Goal: Task Accomplishment & Management: Manage account settings

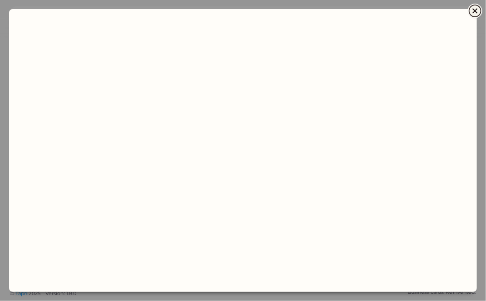
click at [427, 10] on icon "Close" at bounding box center [474, 10] width 11 height 11
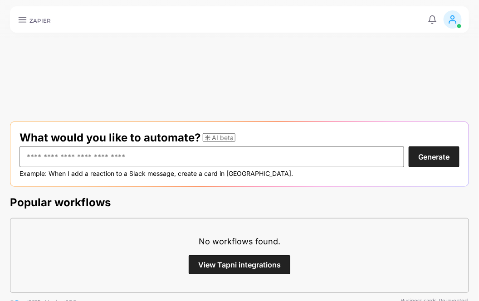
click at [427, 19] on icon at bounding box center [453, 20] width 10 height 10
click at [427, 56] on li "IT (moises.cruz.a@gmail.com)" at bounding box center [427, 62] width 74 height 44
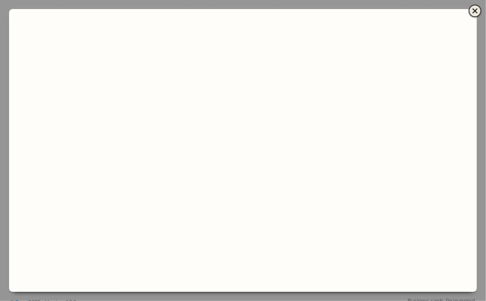
click at [427, 10] on icon "Close" at bounding box center [474, 10] width 11 height 11
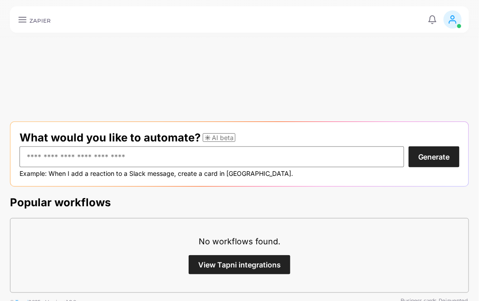
click at [24, 19] on line at bounding box center [22, 19] width 7 height 0
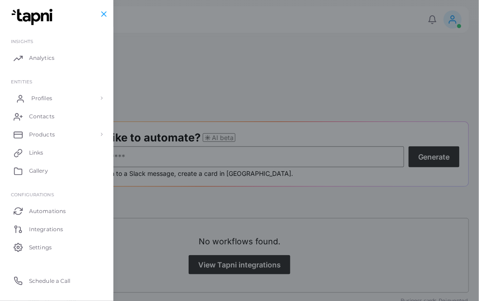
click at [71, 95] on link "Profiles" at bounding box center [57, 98] width 100 height 18
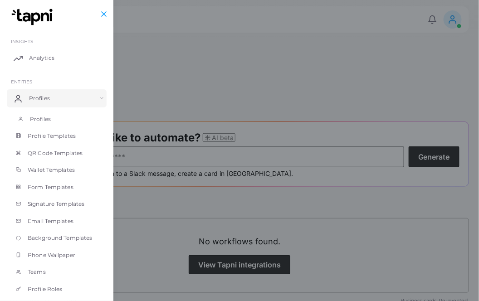
click at [61, 117] on link "Profiles" at bounding box center [57, 119] width 100 height 17
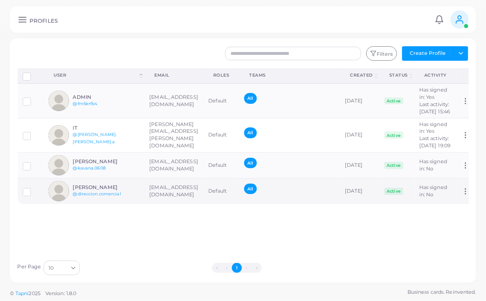
click at [103, 190] on h6 "[PERSON_NAME]" at bounding box center [106, 188] width 67 height 6
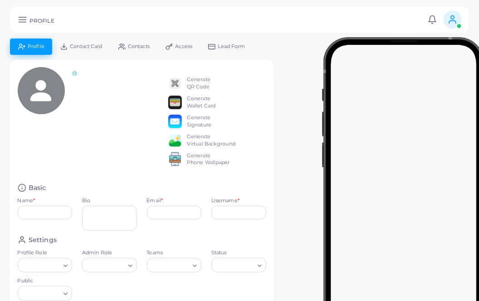
type input "**********"
type textarea "**********"
type input "**********"
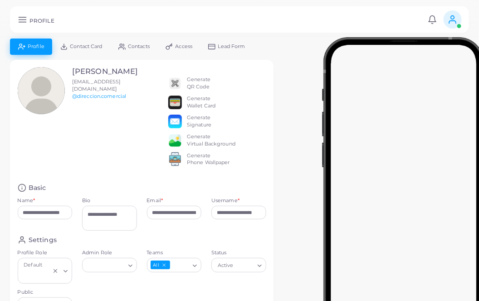
click at [200, 87] on div "Generate QR Code" at bounding box center [199, 83] width 24 height 15
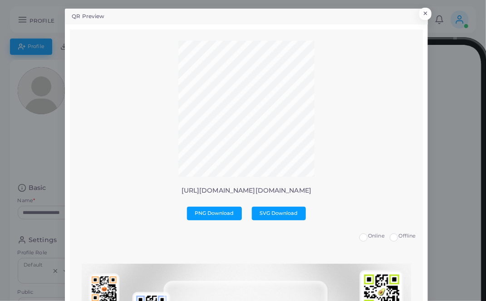
click at [421, 12] on button "×" at bounding box center [424, 16] width 12 height 12
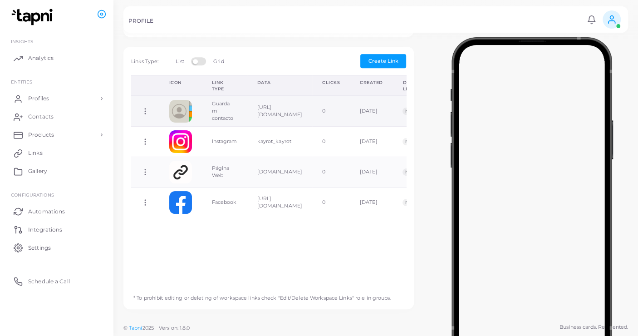
scroll to position [302, 0]
click at [427, 159] on div at bounding box center [531, 197] width 213 height 317
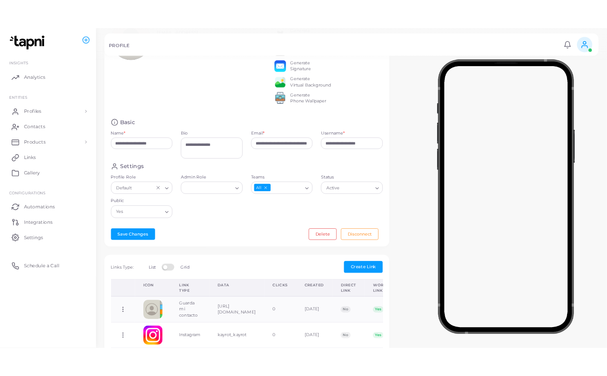
scroll to position [0, 0]
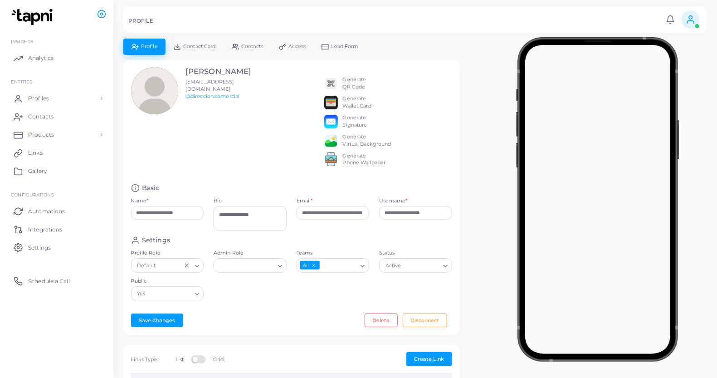
click at [340, 42] on link "Lead Form" at bounding box center [340, 47] width 53 height 16
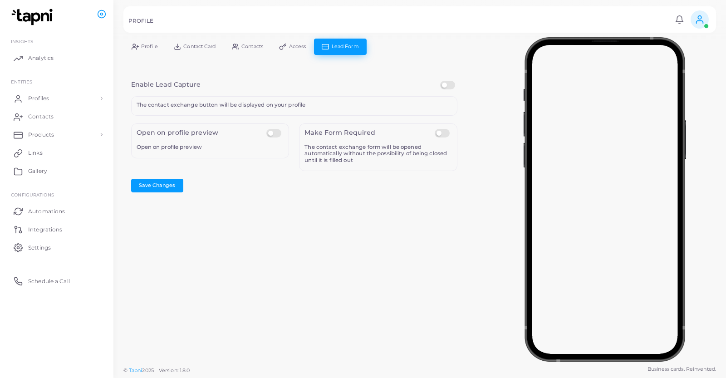
click at [246, 48] on span "Contacts" at bounding box center [252, 46] width 22 height 5
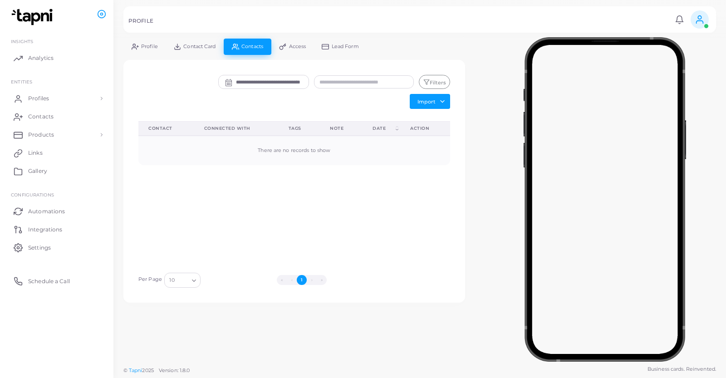
click at [205, 51] on link "Contact Card" at bounding box center [195, 47] width 58 height 16
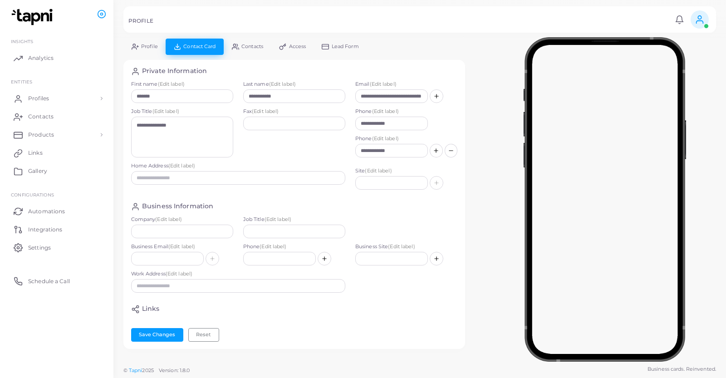
click at [152, 53] on link "Profile" at bounding box center [144, 47] width 42 height 16
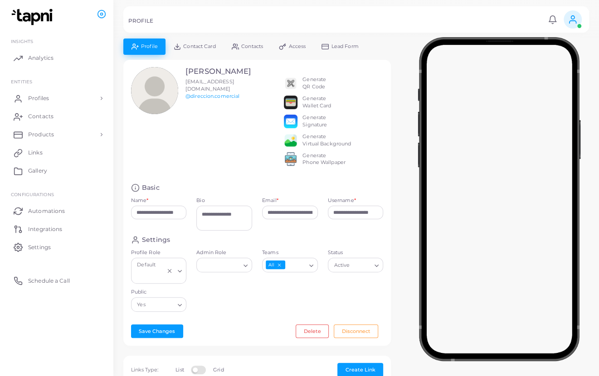
click at [333, 48] on span "Lead Form" at bounding box center [344, 46] width 27 height 5
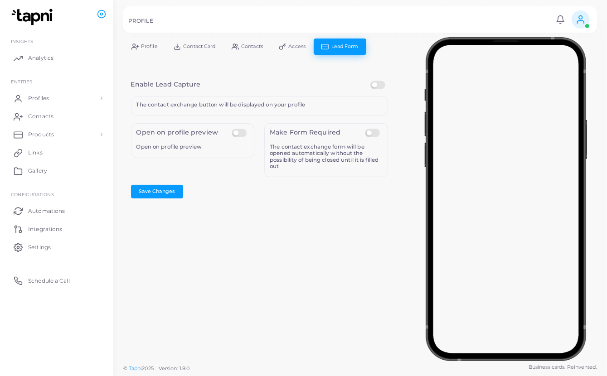
click at [239, 129] on label at bounding box center [241, 129] width 18 height 0
click at [178, 186] on button "Save Changes" at bounding box center [157, 192] width 52 height 14
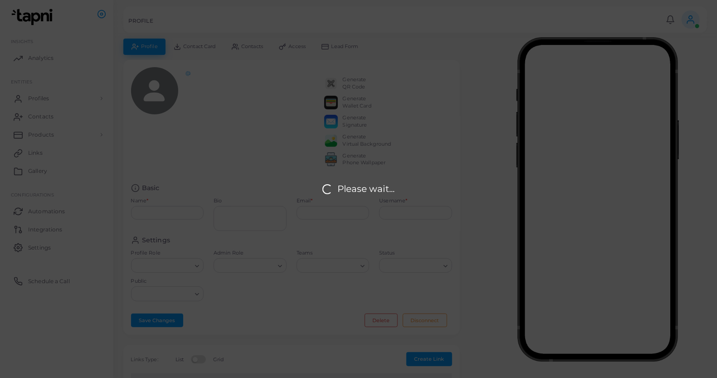
type input "**********"
type textarea "**********"
type input "**********"
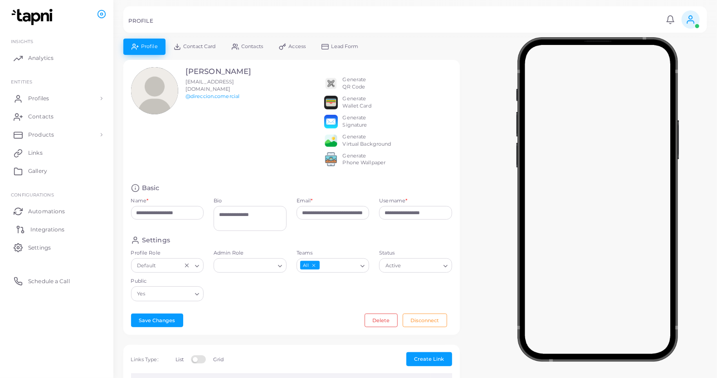
click at [58, 232] on span "Integrations" at bounding box center [47, 229] width 34 height 8
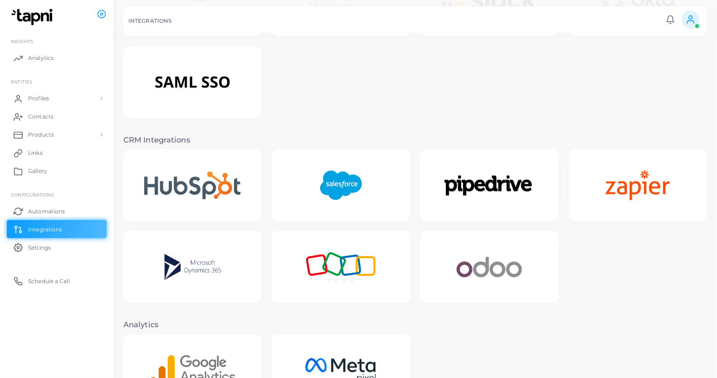
scroll to position [87, 0]
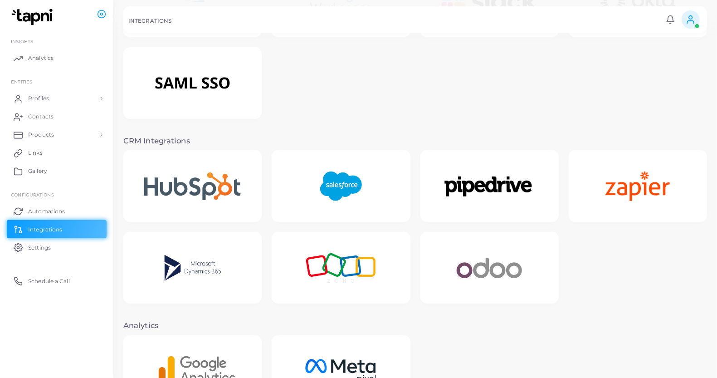
click at [670, 220] on div at bounding box center [638, 186] width 138 height 72
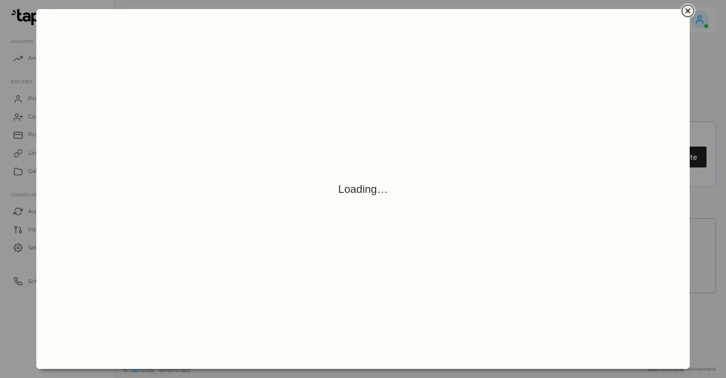
click at [689, 7] on icon "Close" at bounding box center [687, 10] width 11 height 11
click at [687, 10] on icon "Close" at bounding box center [687, 10] width 11 height 11
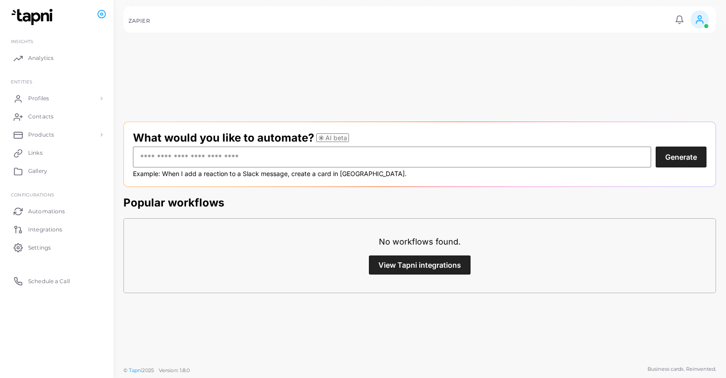
click at [439, 270] on link "View Tapni integrations" at bounding box center [420, 264] width 102 height 19
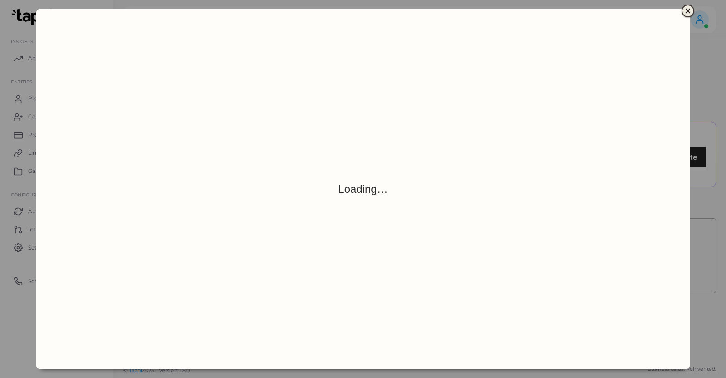
click at [688, 9] on icon "Close" at bounding box center [687, 10] width 5 height 5
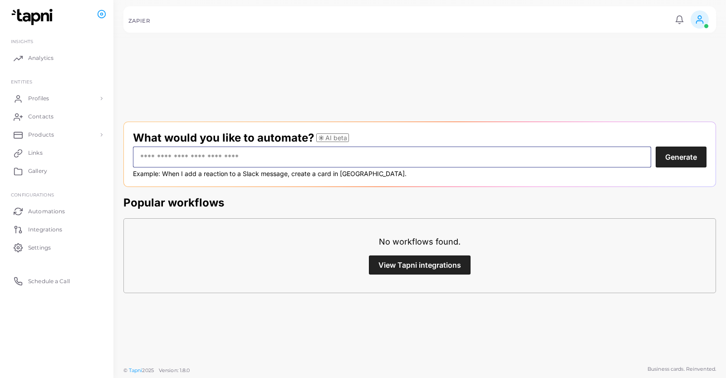
click at [274, 161] on input "text" at bounding box center [392, 156] width 518 height 21
click at [127, 141] on form "What would you like to automate? AI beta Generate Example: When I add a reactio…" at bounding box center [419, 154] width 592 height 65
click at [156, 130] on form "What would you like to automate? AI beta Generate Example: When I add a reactio…" at bounding box center [419, 154] width 592 height 65
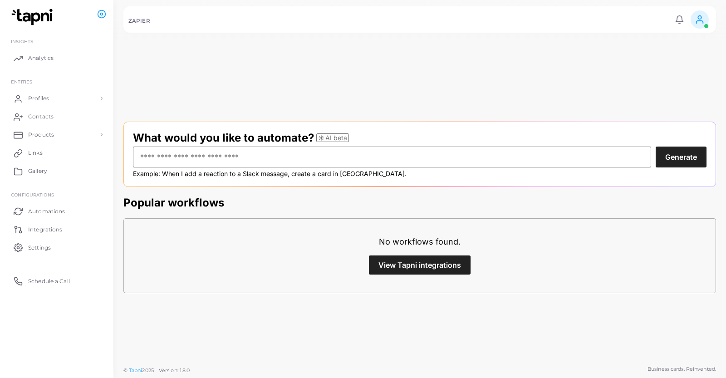
click at [163, 132] on h2 "What would you like to automate? AI beta" at bounding box center [419, 137] width 573 height 13
click at [202, 134] on h2 "What would you like to automate? AI beta" at bounding box center [419, 137] width 573 height 13
click at [228, 129] on form "What would you like to automate? AI beta Generate Example: When I add a reactio…" at bounding box center [419, 154] width 592 height 65
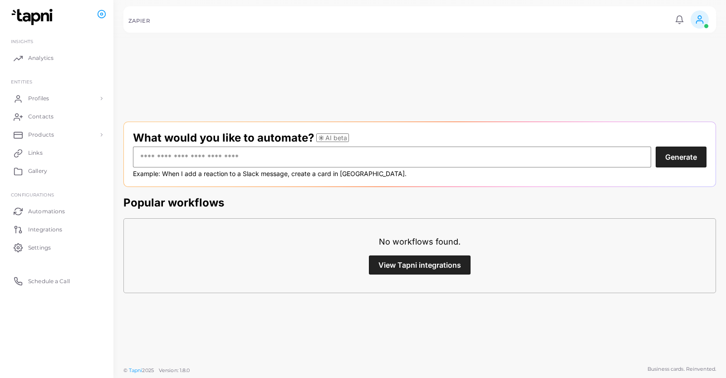
click at [228, 129] on form "What would you like to automate? AI beta Generate Example: When I add a reactio…" at bounding box center [419, 154] width 592 height 65
click at [248, 136] on h2 "What would you like to automate? AI beta" at bounding box center [419, 137] width 573 height 13
click at [264, 136] on h2 "What would you like to automate? AI beta" at bounding box center [419, 137] width 573 height 13
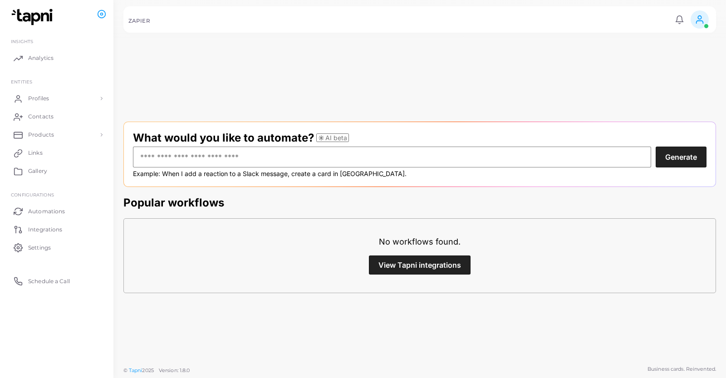
drag, startPoint x: 161, startPoint y: 112, endPoint x: 358, endPoint y: 176, distance: 207.1
click at [358, 176] on div "Example: When I add a reaction to a Slack message, create a card in Trello." at bounding box center [419, 174] width 573 height 8
click at [674, 149] on button "Generate" at bounding box center [680, 156] width 51 height 21
click at [284, 156] on input "text" at bounding box center [392, 156] width 518 height 21
click at [671, 149] on button "Generate" at bounding box center [680, 156] width 51 height 21
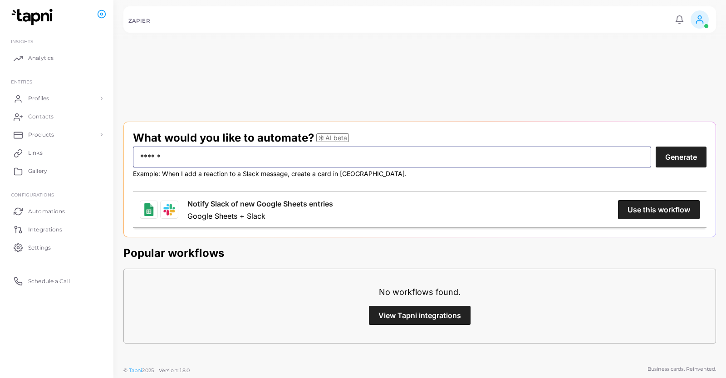
click at [431, 160] on input "******" at bounding box center [392, 156] width 518 height 21
click at [690, 161] on button "Generate" at bounding box center [680, 156] width 51 height 21
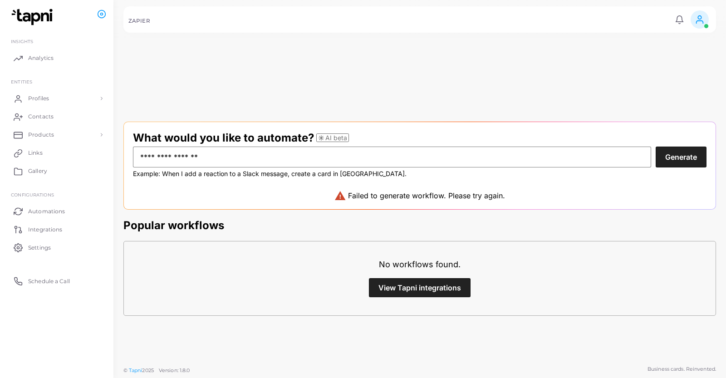
click at [400, 203] on form "**********" at bounding box center [419, 166] width 592 height 88
click at [203, 159] on input "**********" at bounding box center [392, 156] width 518 height 21
type input "*"
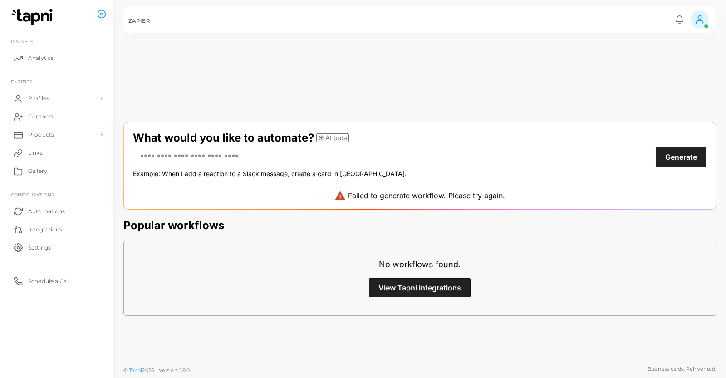
click at [412, 284] on link "View Tapni integrations" at bounding box center [420, 287] width 102 height 19
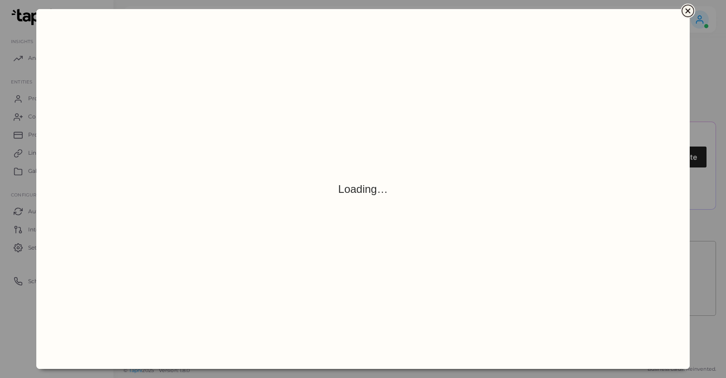
click at [692, 9] on icon "Close" at bounding box center [687, 10] width 11 height 11
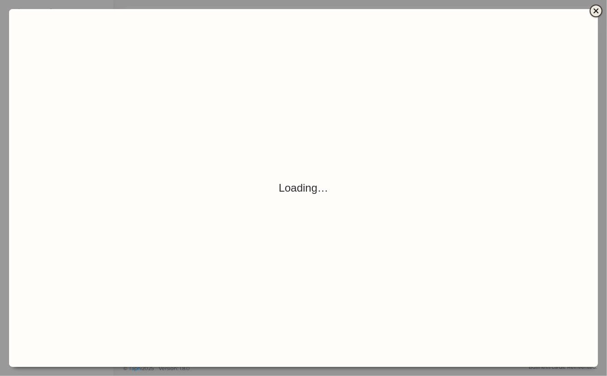
click at [594, 10] on icon "Close" at bounding box center [596, 10] width 11 height 11
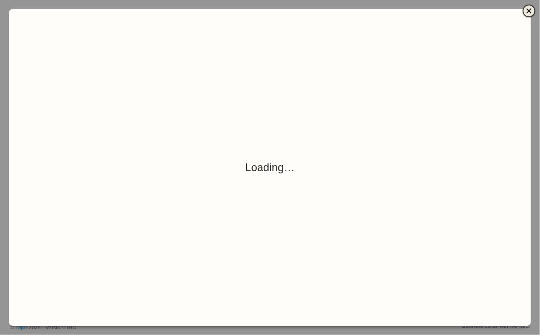
click at [530, 7] on icon "Close" at bounding box center [528, 10] width 11 height 11
click at [528, 10] on icon "Close" at bounding box center [528, 10] width 5 height 5
click at [531, 13] on icon "Close" at bounding box center [528, 10] width 11 height 11
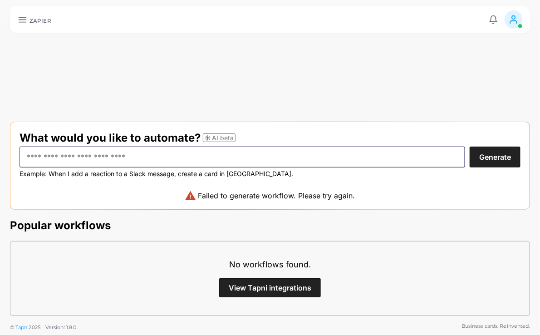
click at [241, 157] on input "text" at bounding box center [241, 156] width 445 height 21
type input "*****"
click at [469, 146] on button "Generate" at bounding box center [494, 156] width 51 height 21
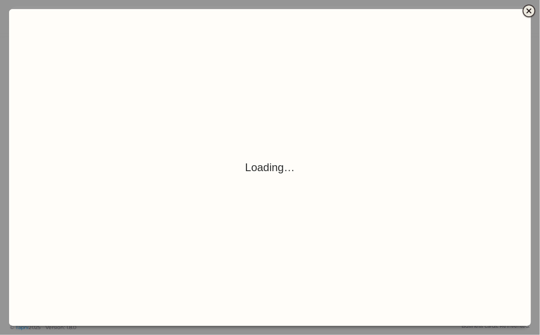
click at [531, 14] on icon "Close" at bounding box center [528, 10] width 11 height 11
click at [527, 12] on icon "Close" at bounding box center [528, 10] width 11 height 11
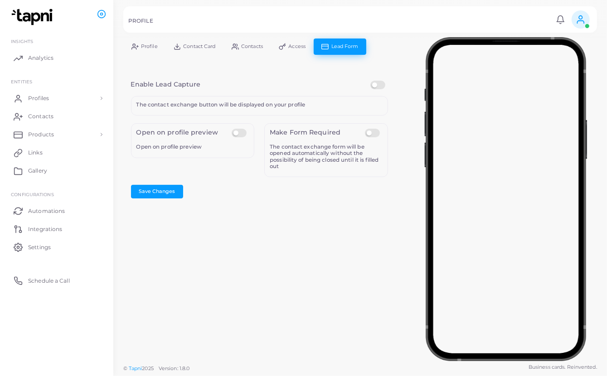
click at [146, 49] on span "Profile" at bounding box center [149, 46] width 17 height 5
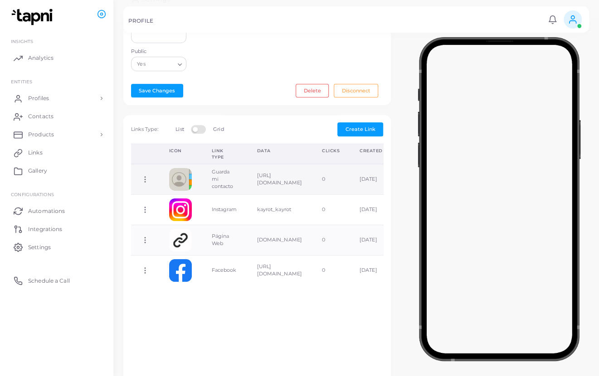
scroll to position [244, 0]
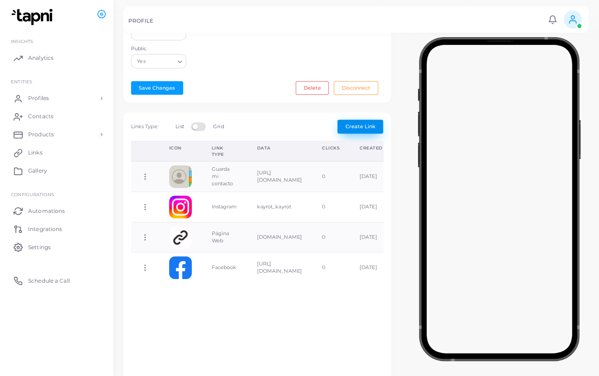
click at [366, 128] on span "Create Link" at bounding box center [361, 126] width 30 height 6
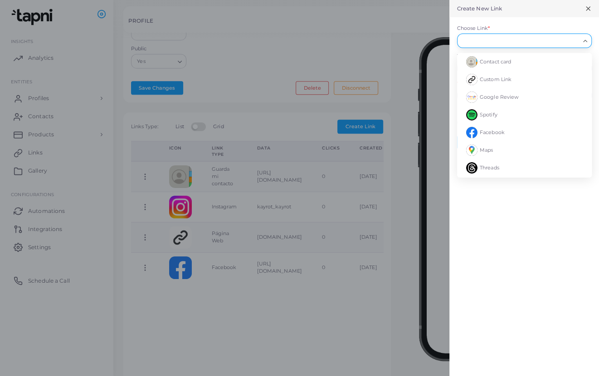
click at [584, 42] on icon "Search for option" at bounding box center [585, 41] width 7 height 7
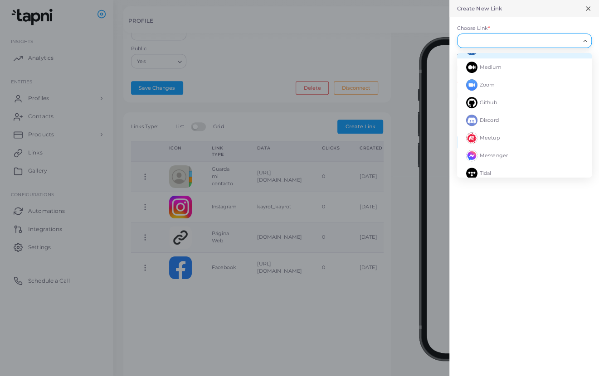
scroll to position [195, 0]
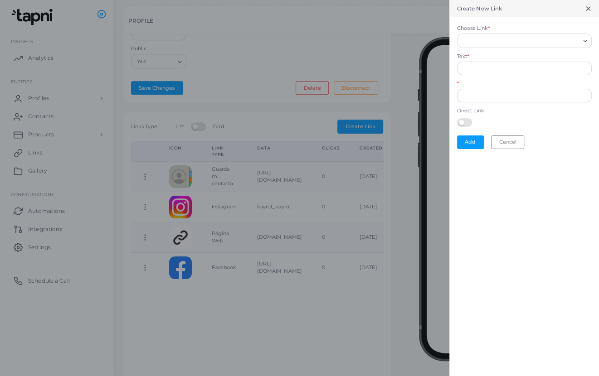
click at [472, 23] on form "Choose Link * Loading... Contact card Custom Link Google Review Spotify Faceboo…" at bounding box center [524, 87] width 150 height 140
click at [472, 23] on form "Choose Link * Loading... Text * * Direct Link Add Cancel" at bounding box center [524, 87] width 150 height 140
click at [496, 69] on input "Text *" at bounding box center [524, 69] width 135 height 14
click at [345, 77] on div at bounding box center [299, 188] width 599 height 376
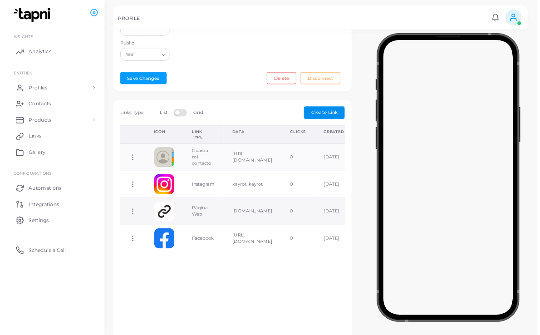
scroll to position [0, 0]
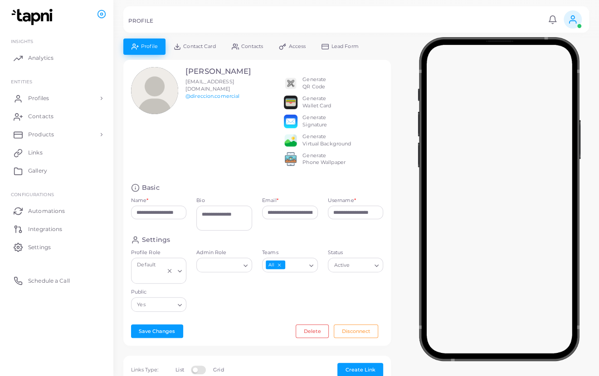
drag, startPoint x: 422, startPoint y: 98, endPoint x: 541, endPoint y: 43, distance: 131.3
click at [541, 43] on iframe at bounding box center [499, 197] width 159 height 317
click at [348, 46] on span "Lead Form" at bounding box center [344, 46] width 27 height 5
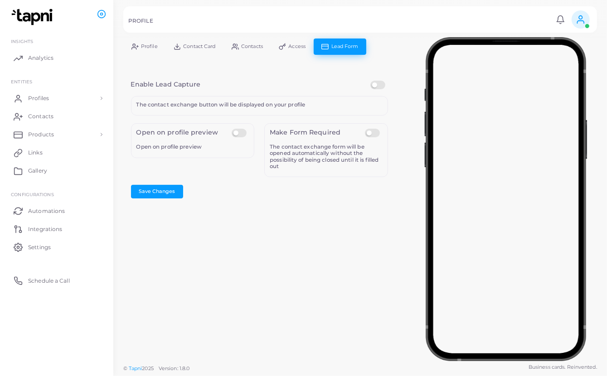
click at [304, 103] on h5 "The contact exchange button will be displayed on your profile" at bounding box center [259, 105] width 246 height 6
click at [234, 129] on label at bounding box center [241, 129] width 18 height 0
click at [164, 186] on button "Save Changes" at bounding box center [157, 192] width 52 height 14
